Goal: Check status: Check status

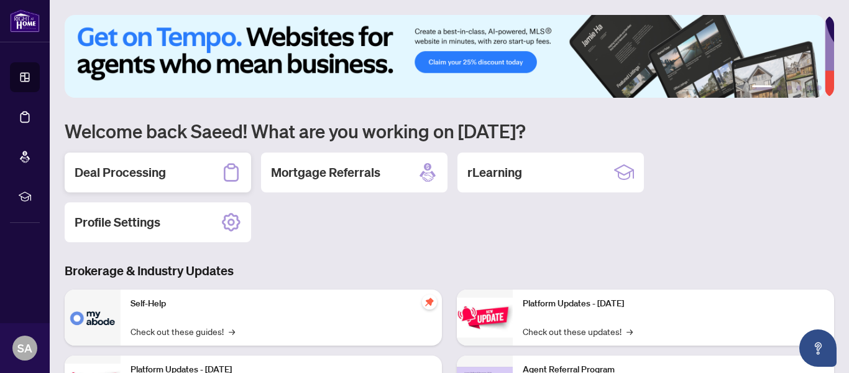
click at [147, 170] on h2 "Deal Processing" at bounding box center [120, 172] width 91 height 17
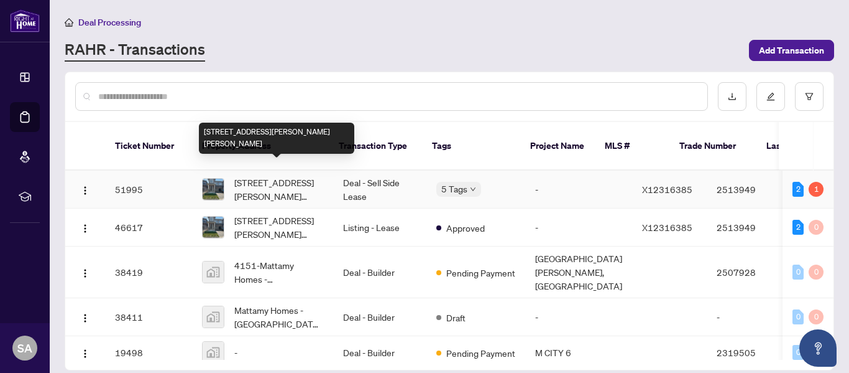
click at [275, 175] on span "[STREET_ADDRESS][PERSON_NAME][PERSON_NAME]" at bounding box center [278, 188] width 89 height 27
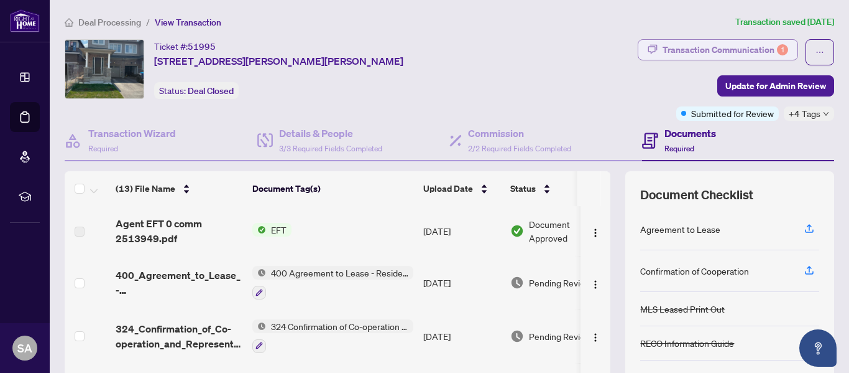
click at [741, 47] on div "Transaction Communication 1" at bounding box center [726, 50] width 126 height 20
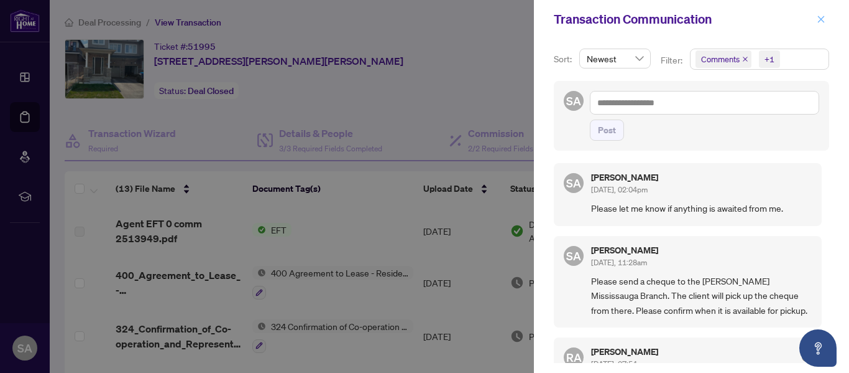
click at [820, 15] on icon "close" at bounding box center [821, 19] width 9 height 9
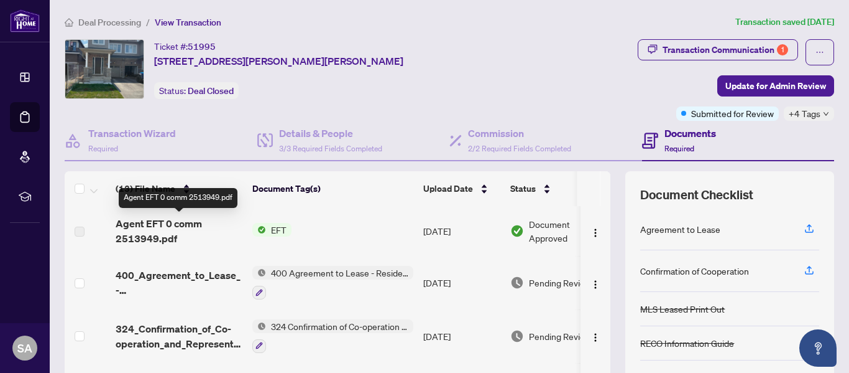
click at [159, 224] on span "Agent EFT 0 comm 2513949.pdf" at bounding box center [179, 231] width 127 height 30
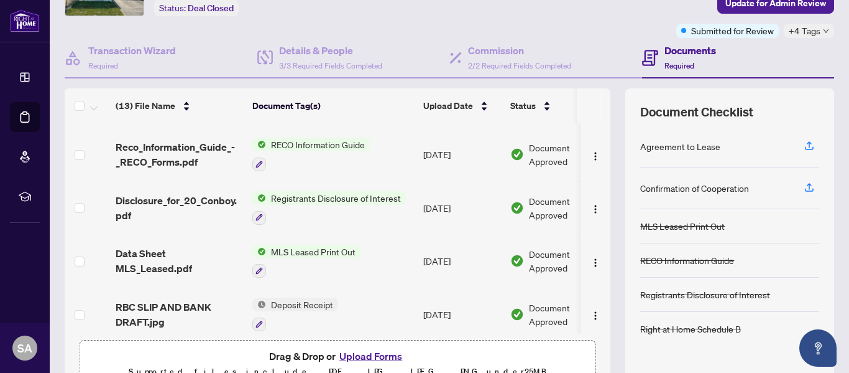
scroll to position [480, 0]
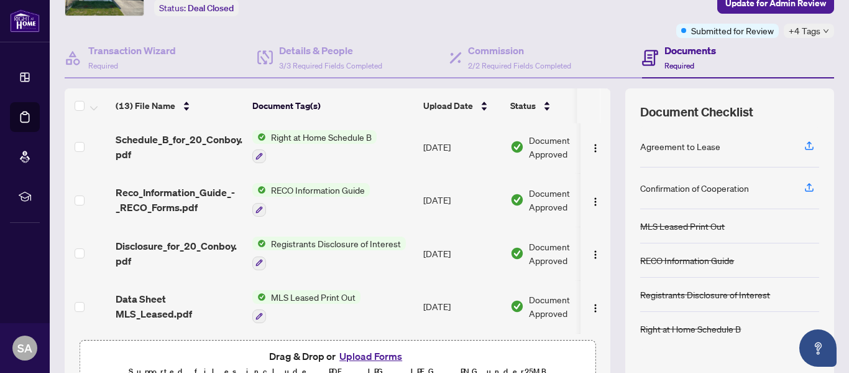
click at [609, 170] on div "(13) File Name Document Tag(s) Upload Date Status (13) File Name Document Tag(s…" at bounding box center [450, 240] width 770 height 305
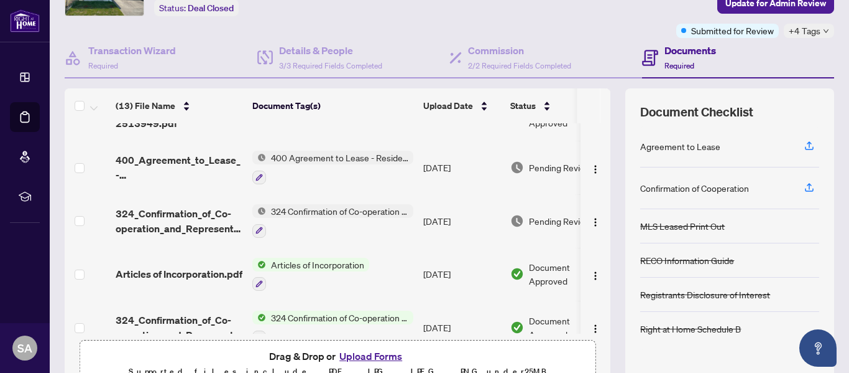
scroll to position [0, 0]
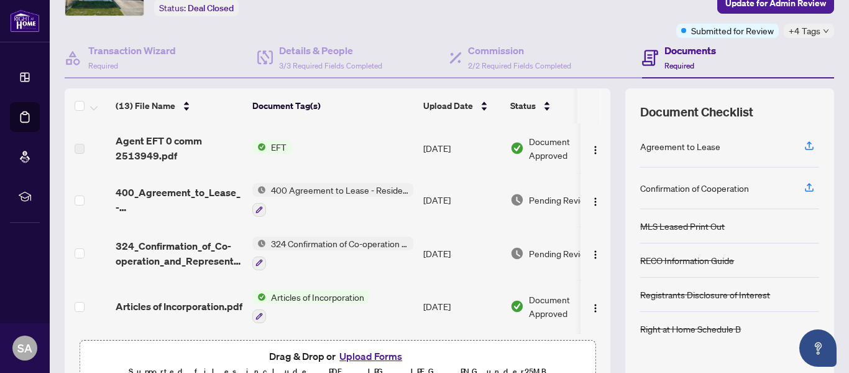
click at [447, 149] on td "[DATE]" at bounding box center [462, 148] width 87 height 50
click at [439, 147] on td "[DATE]" at bounding box center [462, 148] width 87 height 50
click at [142, 139] on span "Agent EFT 0 comm 2513949.pdf" at bounding box center [179, 148] width 127 height 30
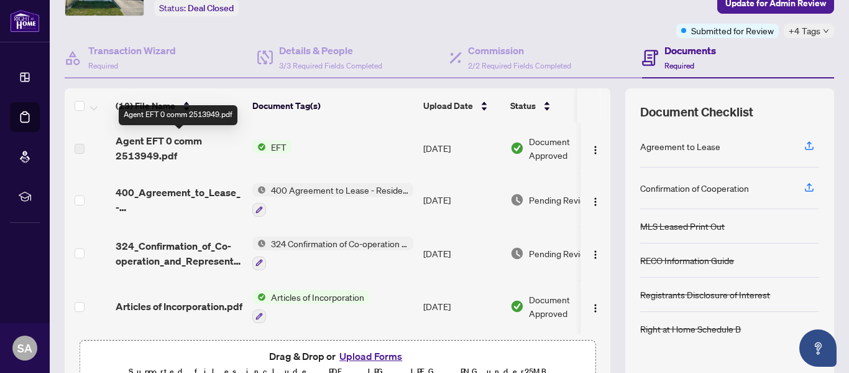
click at [205, 149] on span "Agent EFT 0 comm 2513949.pdf" at bounding box center [179, 148] width 127 height 30
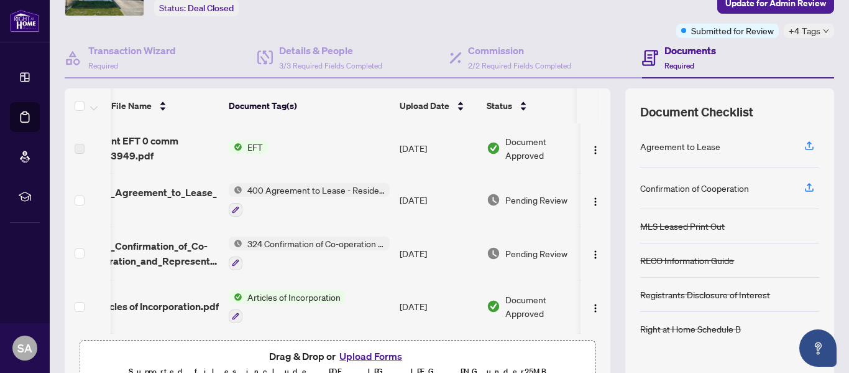
scroll to position [0, 43]
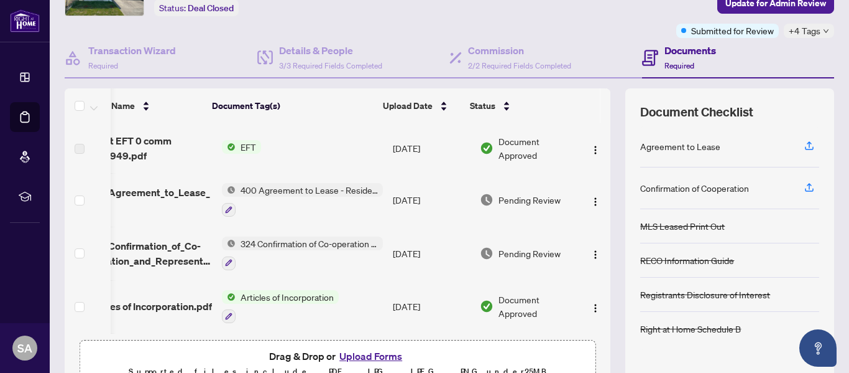
click at [499, 147] on span "Document Approved" at bounding box center [537, 147] width 77 height 27
click at [591, 147] on img "button" at bounding box center [596, 150] width 10 height 10
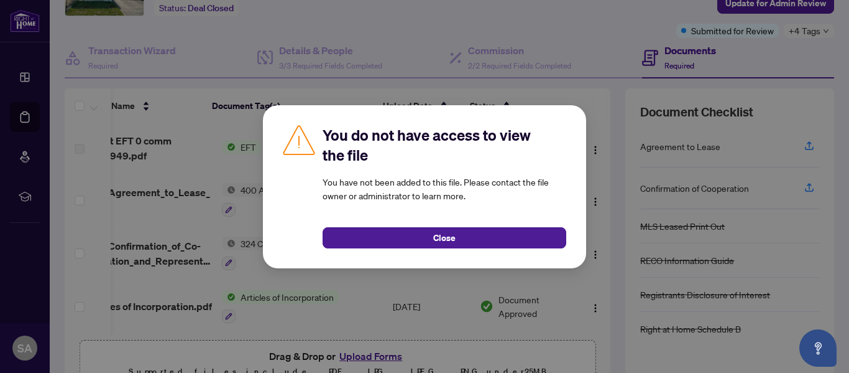
click at [206, 117] on div "You do not have access to view the file You have not been added to this file. P…" at bounding box center [424, 186] width 849 height 373
click at [413, 225] on div "Close" at bounding box center [445, 230] width 244 height 36
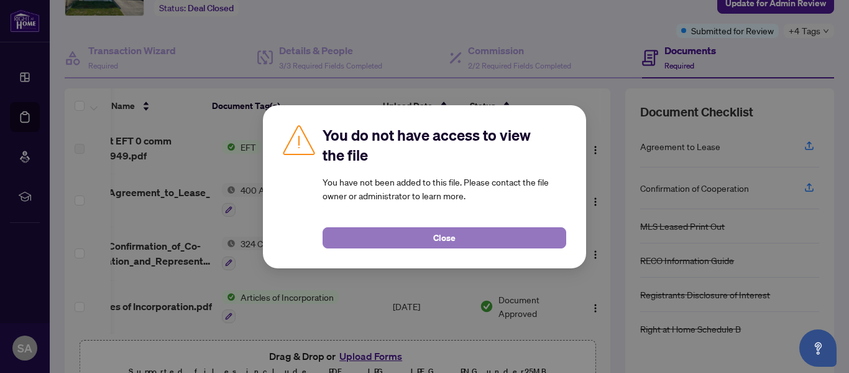
click at [463, 232] on button "Close" at bounding box center [445, 237] width 244 height 21
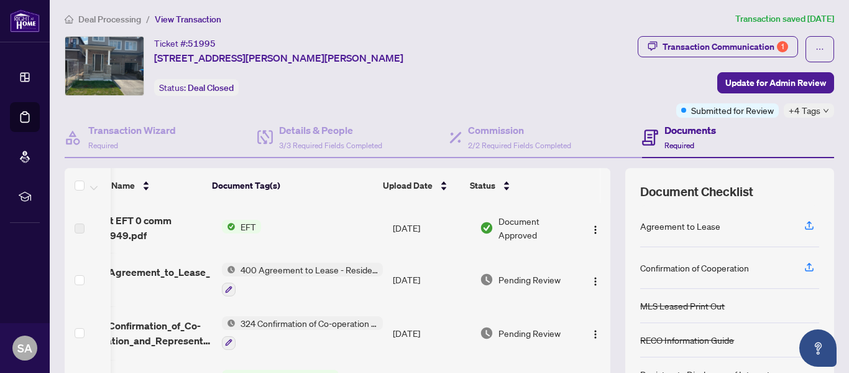
scroll to position [0, 0]
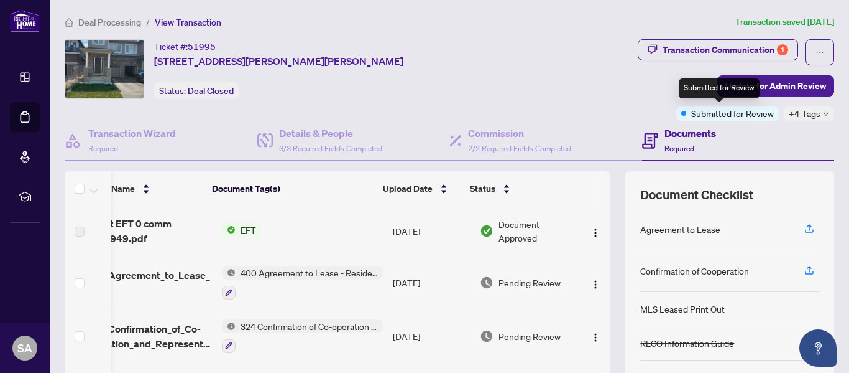
click at [718, 116] on span "Submitted for Review" at bounding box center [733, 113] width 83 height 14
click at [809, 114] on span "+4 Tags" at bounding box center [805, 113] width 32 height 14
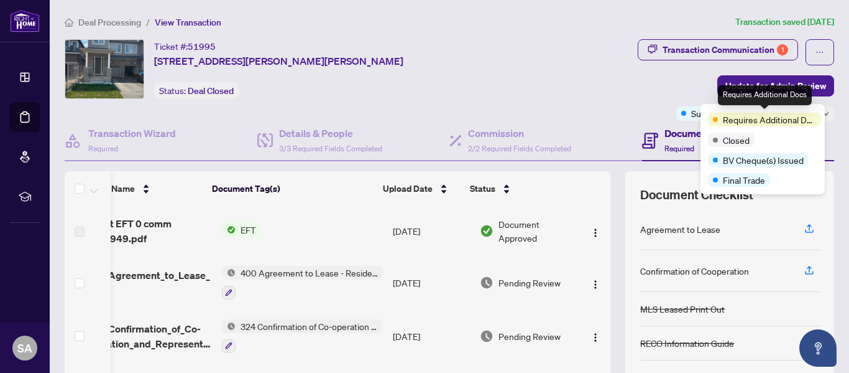
click at [779, 118] on span "Requires Additional Docs" at bounding box center [769, 120] width 93 height 14
click at [782, 118] on span "Requires Additional Docs" at bounding box center [769, 120] width 93 height 14
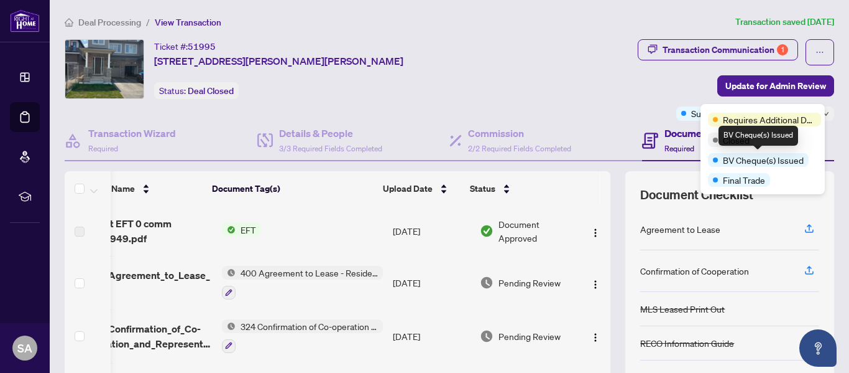
click at [771, 162] on span "BV Cheque(s) Issued" at bounding box center [763, 160] width 81 height 14
click at [739, 164] on span "BV Cheque(s) Issued" at bounding box center [763, 160] width 81 height 14
click at [729, 164] on span "BV Cheque(s) Issued" at bounding box center [763, 160] width 81 height 14
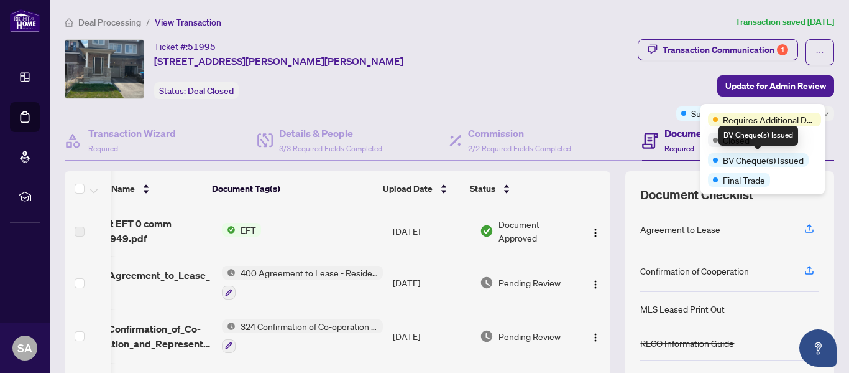
click at [722, 160] on div "BV Cheque(s) Issued" at bounding box center [758, 160] width 101 height 14
click at [747, 161] on span "BV Cheque(s) Issued" at bounding box center [763, 160] width 81 height 14
drag, startPoint x: 724, startPoint y: 160, endPoint x: 751, endPoint y: 160, distance: 27.4
click at [746, 160] on span "BV Cheque(s) Issued" at bounding box center [763, 160] width 81 height 14
click at [787, 165] on span "BV Cheque(s) Issued" at bounding box center [763, 160] width 81 height 14
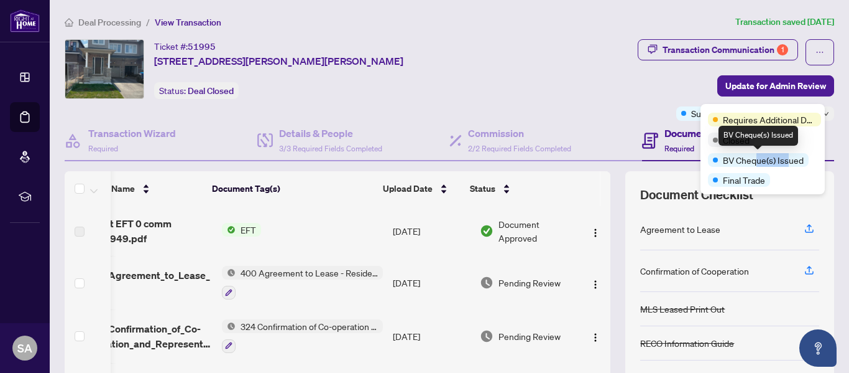
click at [745, 177] on span "Final Trade" at bounding box center [744, 180] width 42 height 14
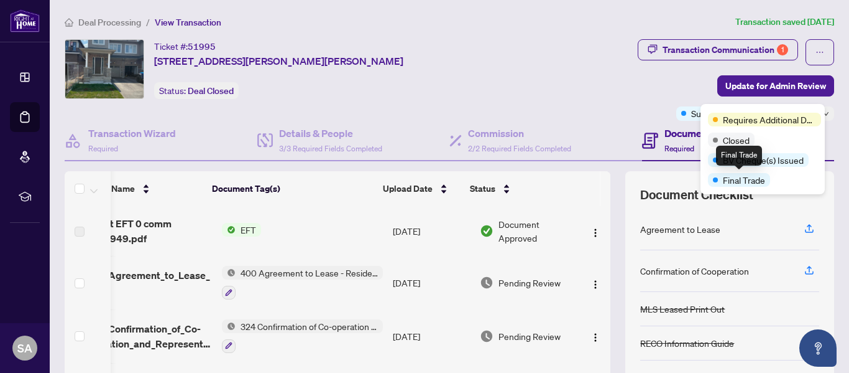
click at [739, 178] on span "Final Trade" at bounding box center [744, 180] width 42 height 14
click at [630, 100] on div "Transaction Communication 1 Update for Admin Review Submitted for Review +4 Tags" at bounding box center [680, 79] width 312 height 81
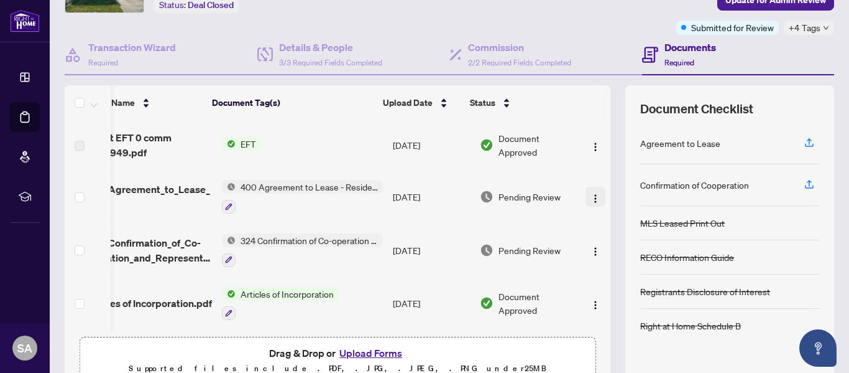
scroll to position [104, 0]
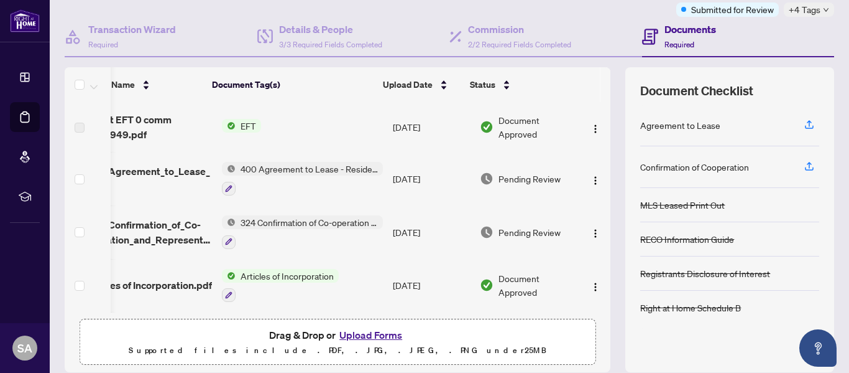
click at [395, 114] on td "[DATE]" at bounding box center [431, 127] width 87 height 50
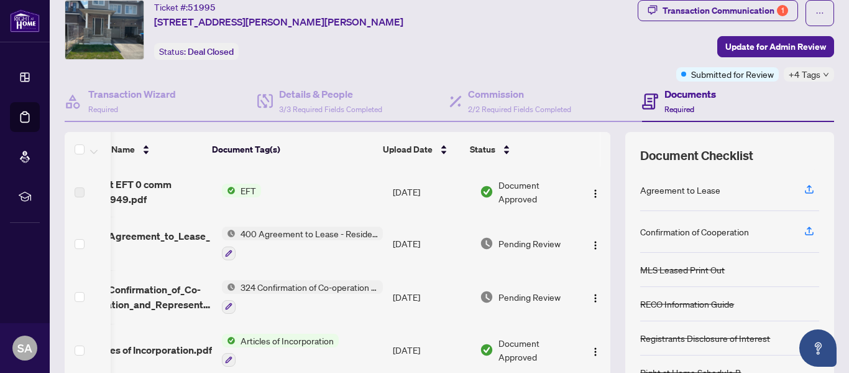
scroll to position [0, 0]
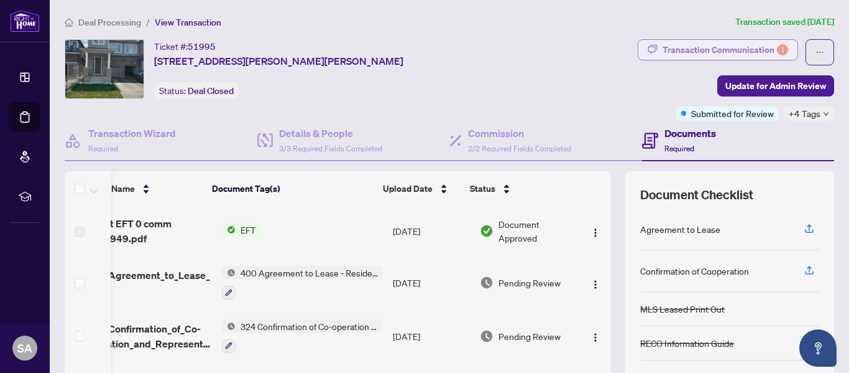
click at [701, 52] on div "Transaction Communication 1" at bounding box center [726, 50] width 126 height 20
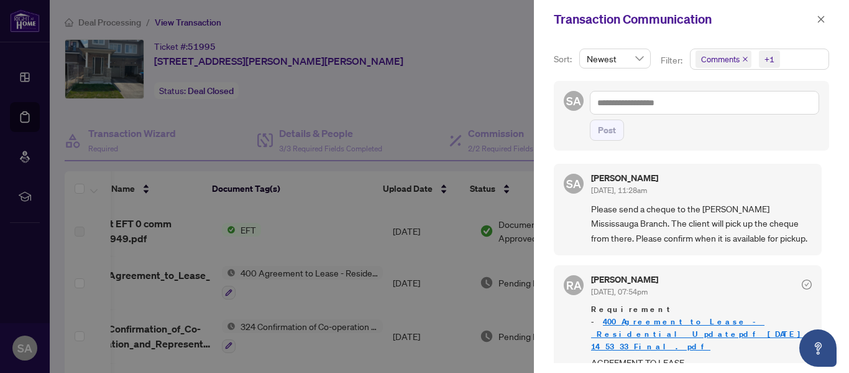
scroll to position [21, 0]
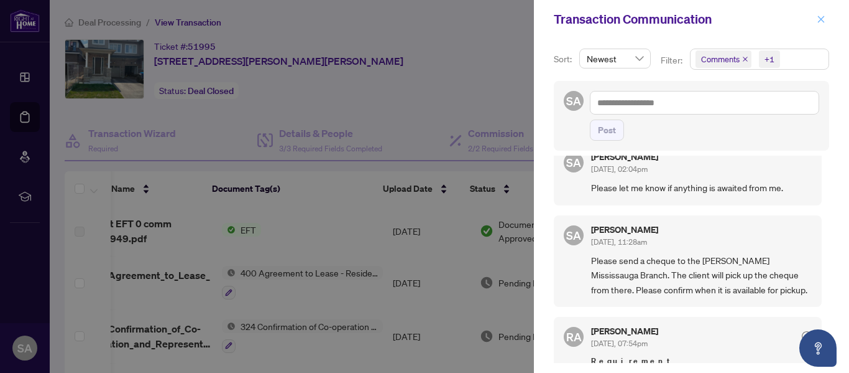
click at [820, 17] on icon "close" at bounding box center [821, 19] width 9 height 9
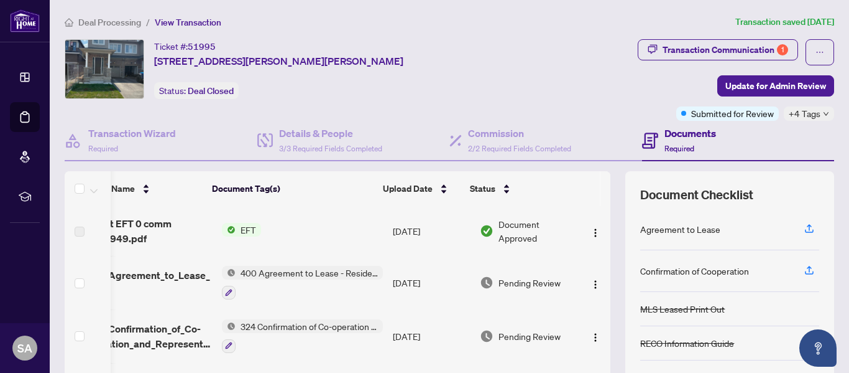
click at [797, 111] on span "+4 Tags" at bounding box center [805, 113] width 32 height 14
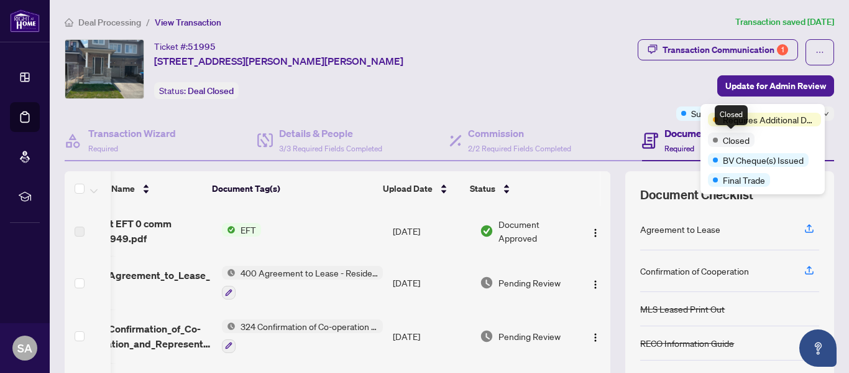
click at [729, 139] on span "Closed" at bounding box center [736, 140] width 27 height 14
click at [568, 62] on div "Transaction Communication 1 Update for Admin Review Submitted for Review +4 Tags" at bounding box center [680, 79] width 312 height 81
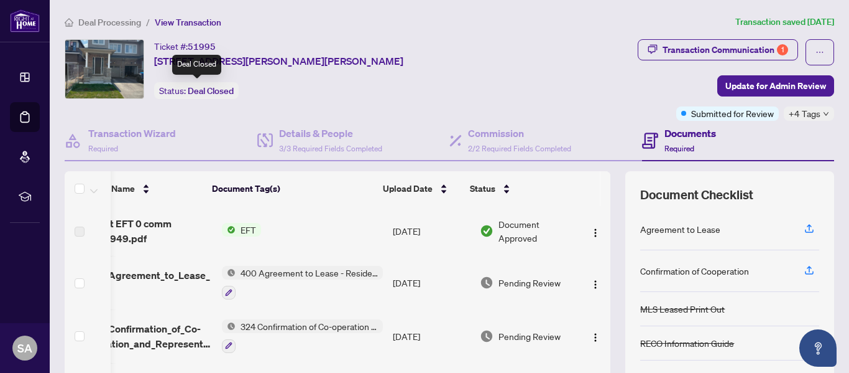
click at [223, 93] on span "Deal Closed" at bounding box center [211, 90] width 46 height 11
click at [221, 91] on span "Deal Closed" at bounding box center [211, 90] width 46 height 11
click at [292, 88] on div "Ticket #: 51995 [STREET_ADDRESS][PERSON_NAME][PERSON_NAME] Status: Deal Closed" at bounding box center [278, 69] width 249 height 60
click at [299, 57] on span "[STREET_ADDRESS][PERSON_NAME][PERSON_NAME]" at bounding box center [278, 60] width 249 height 15
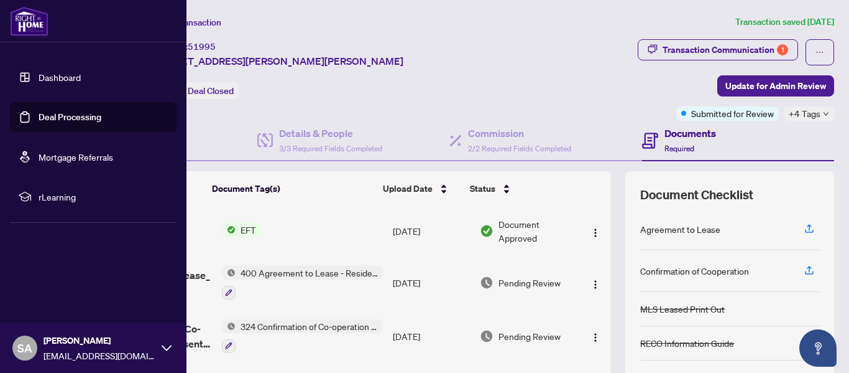
click at [57, 81] on link "Dashboard" at bounding box center [60, 77] width 42 height 11
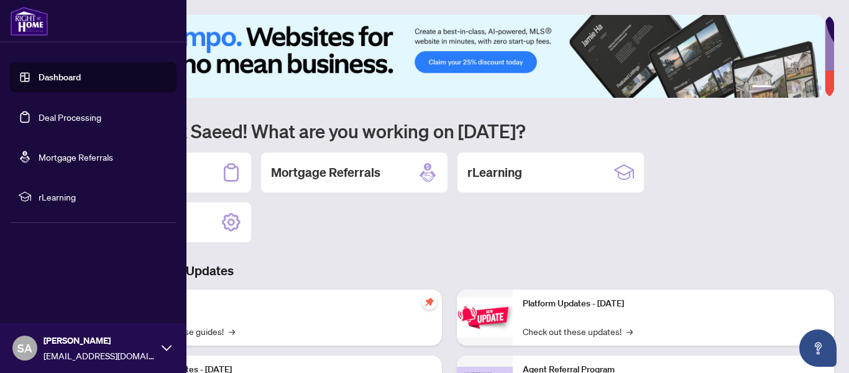
click at [59, 78] on link "Dashboard" at bounding box center [60, 77] width 42 height 11
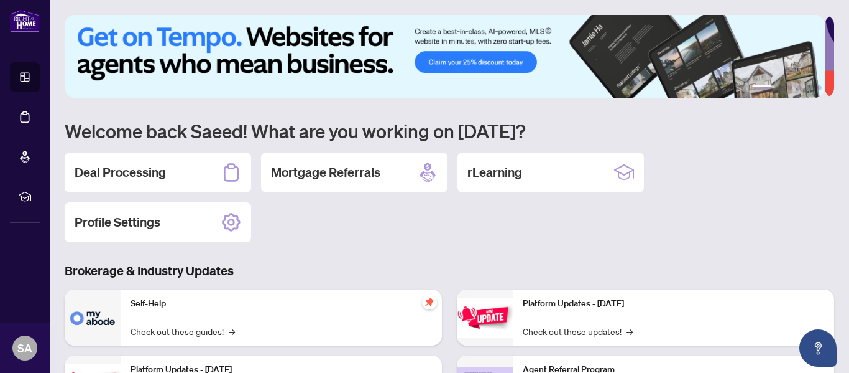
click at [739, 144] on div "1 2 3 4 5 6 Welcome back Saeed! What are you working on [DATE]? Deal Processing…" at bounding box center [450, 288] width 770 height 547
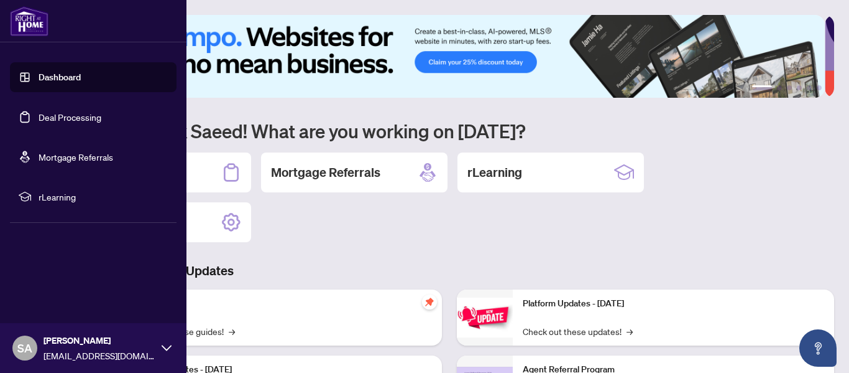
click at [81, 76] on link "Dashboard" at bounding box center [60, 77] width 42 height 11
